Goal: Transaction & Acquisition: Purchase product/service

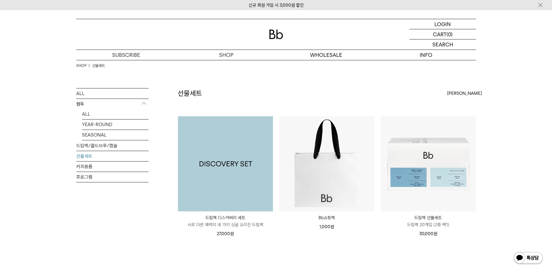
click at [234, 207] on img at bounding box center [225, 163] width 95 height 95
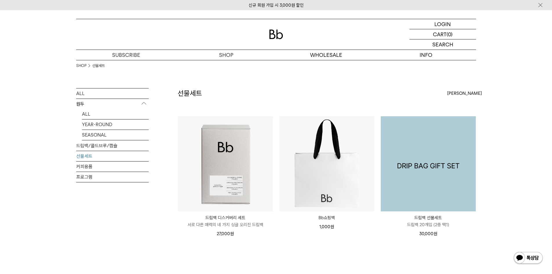
click at [435, 146] on img at bounding box center [427, 163] width 95 height 95
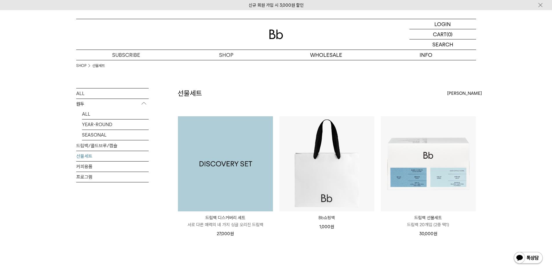
click at [220, 143] on img at bounding box center [225, 163] width 95 height 95
